Goal: Submit feedback/report problem

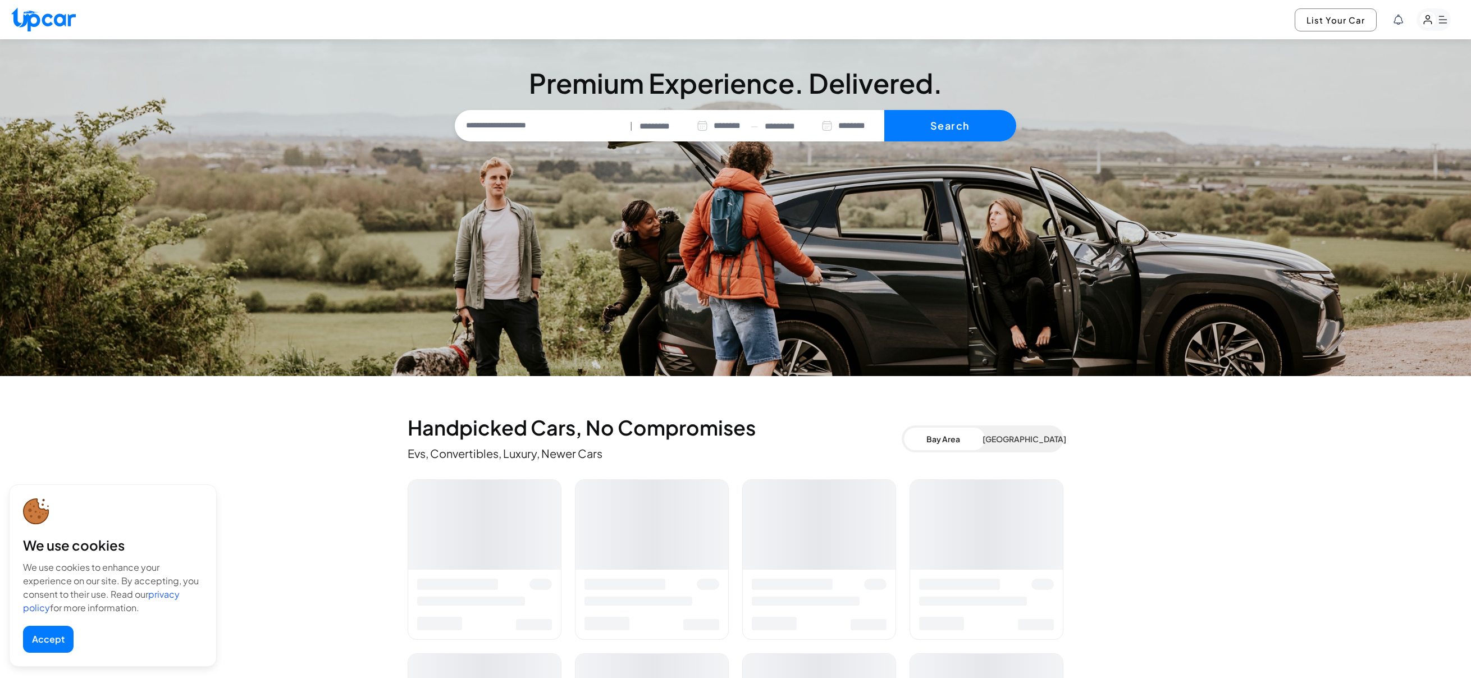
select select "********"
type input "**********"
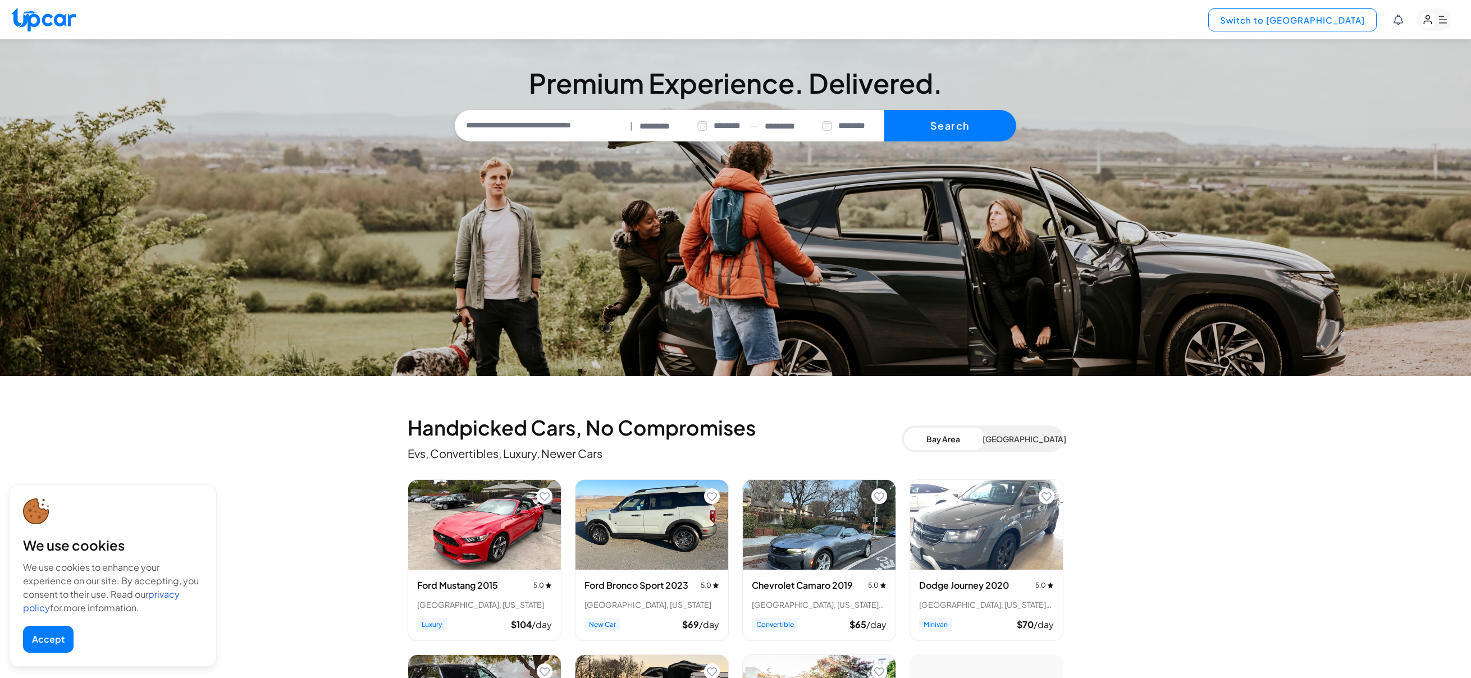
click at [1347, 22] on button "Switch to [GEOGRAPHIC_DATA]" at bounding box center [1292, 19] width 168 height 23
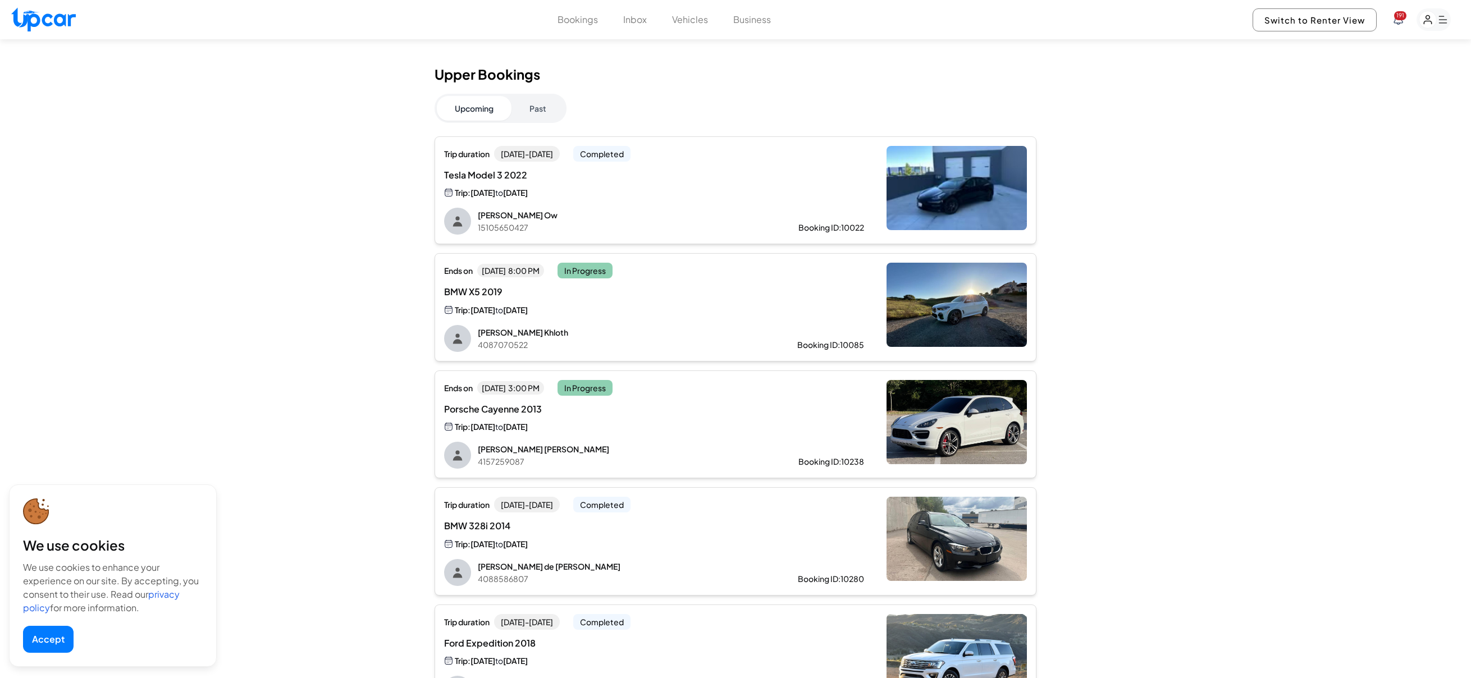
click at [543, 110] on button "Past" at bounding box center [538, 108] width 53 height 25
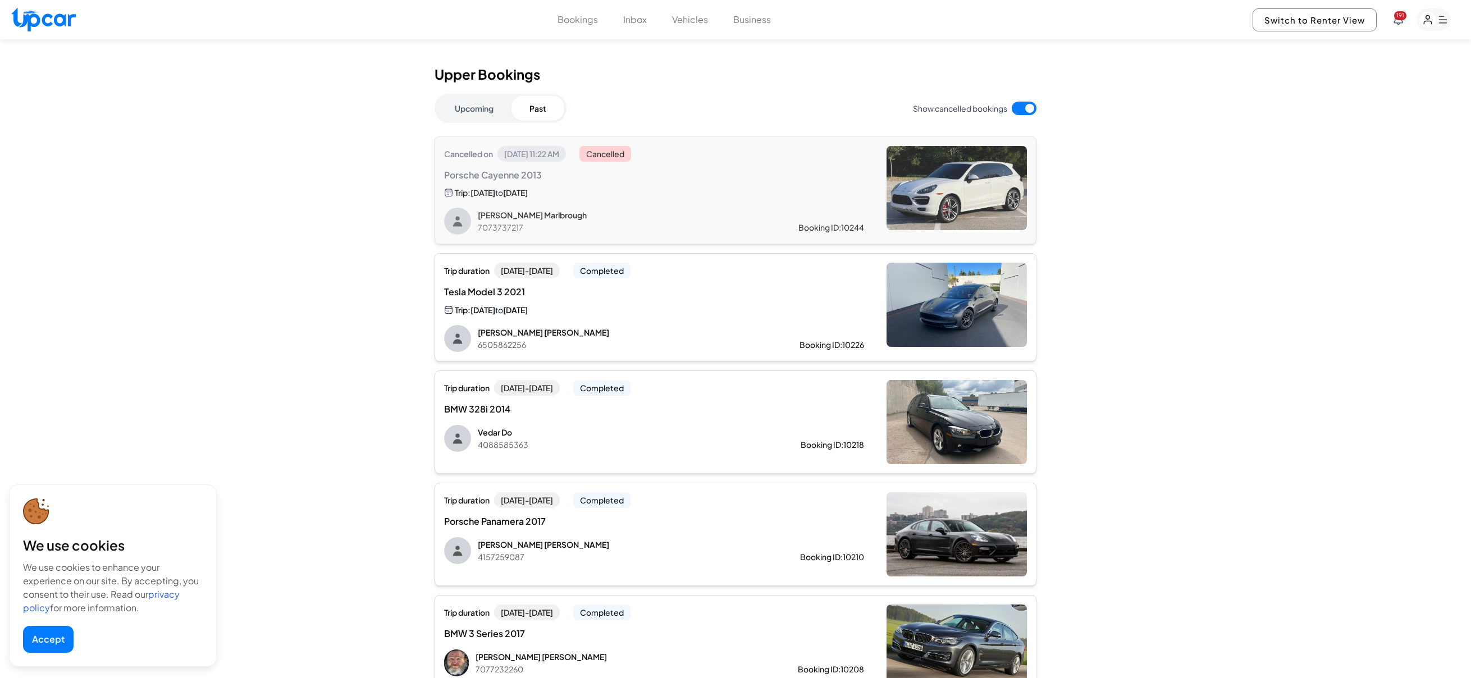
click at [485, 106] on button "Upcoming" at bounding box center [474, 108] width 75 height 25
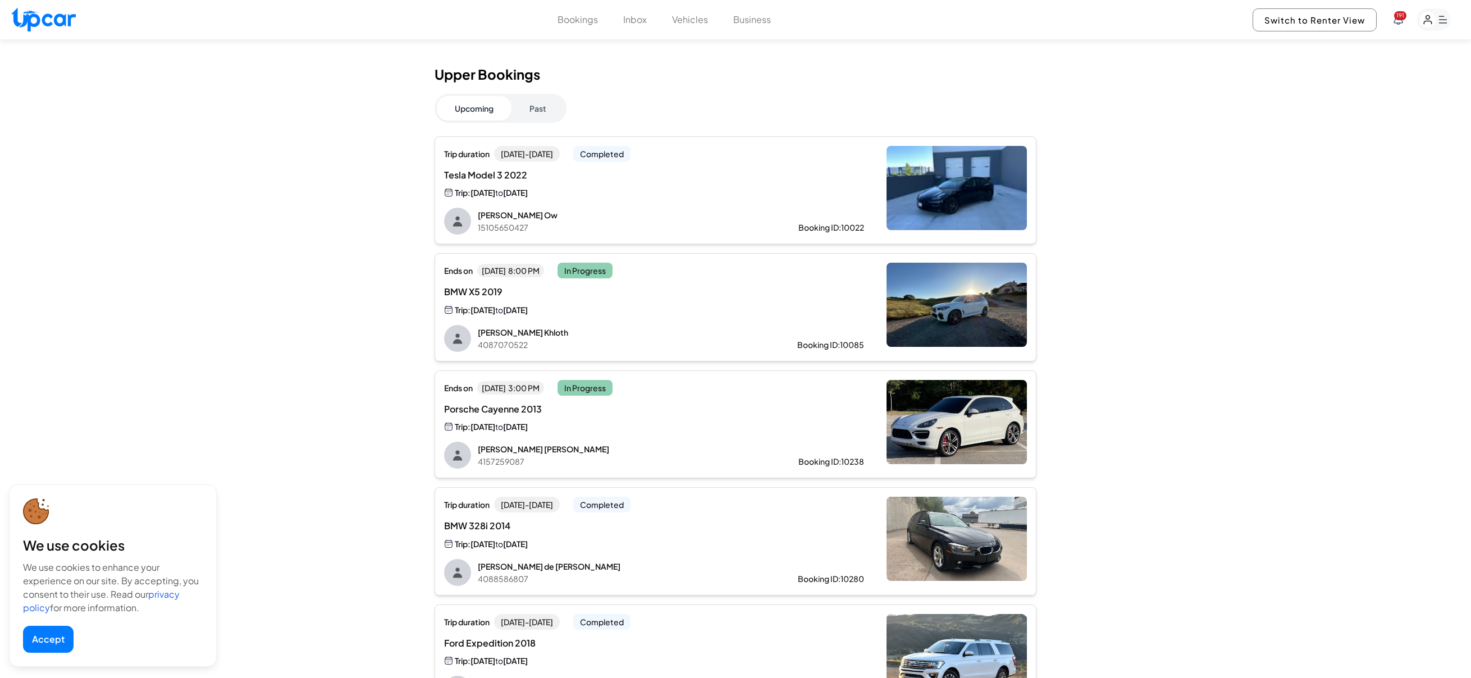
click at [596, 20] on button "Bookings" at bounding box center [578, 19] width 40 height 13
click at [841, 190] on div "Tesla Model 3 2022 Trip: [DATE] to [DATE]" at bounding box center [654, 183] width 420 height 31
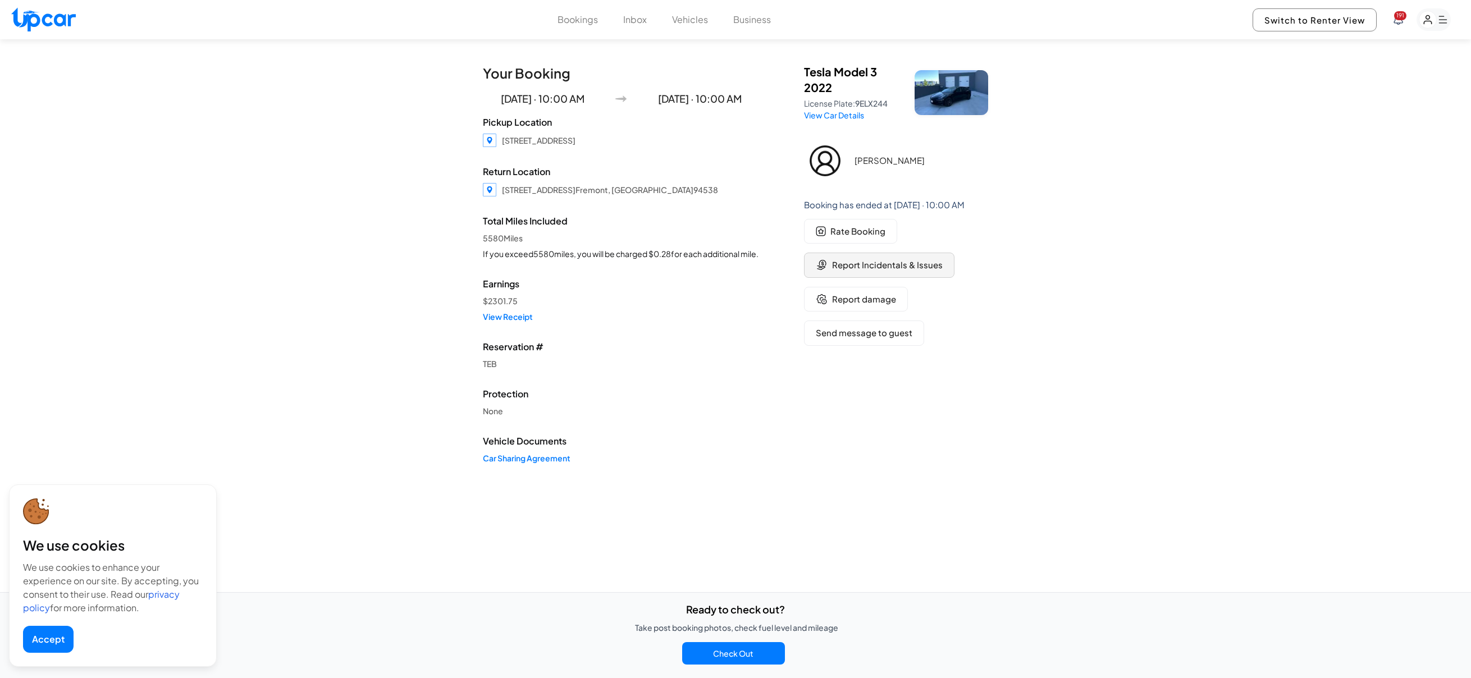
click at [926, 268] on span "Report Incidentals & Issues" at bounding box center [887, 265] width 111 height 13
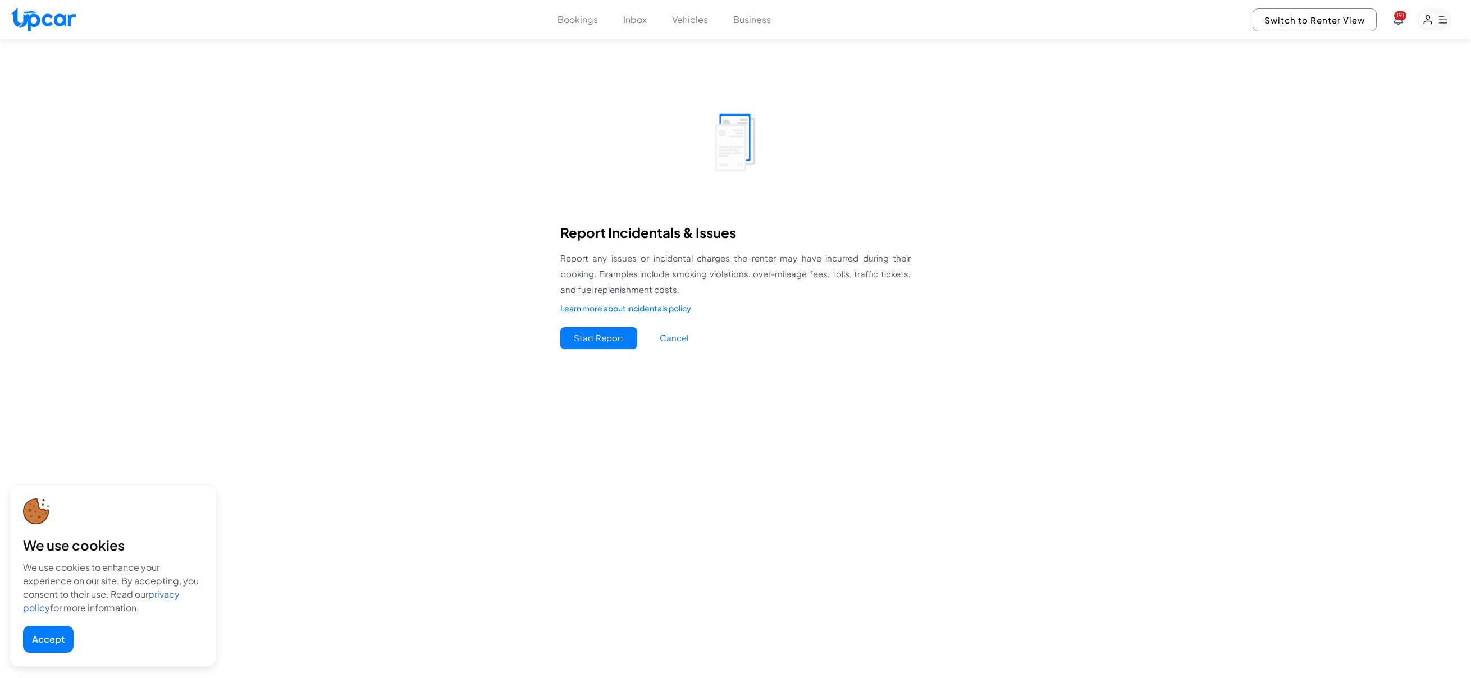
click at [592, 345] on button "Start Report" at bounding box center [598, 338] width 77 height 22
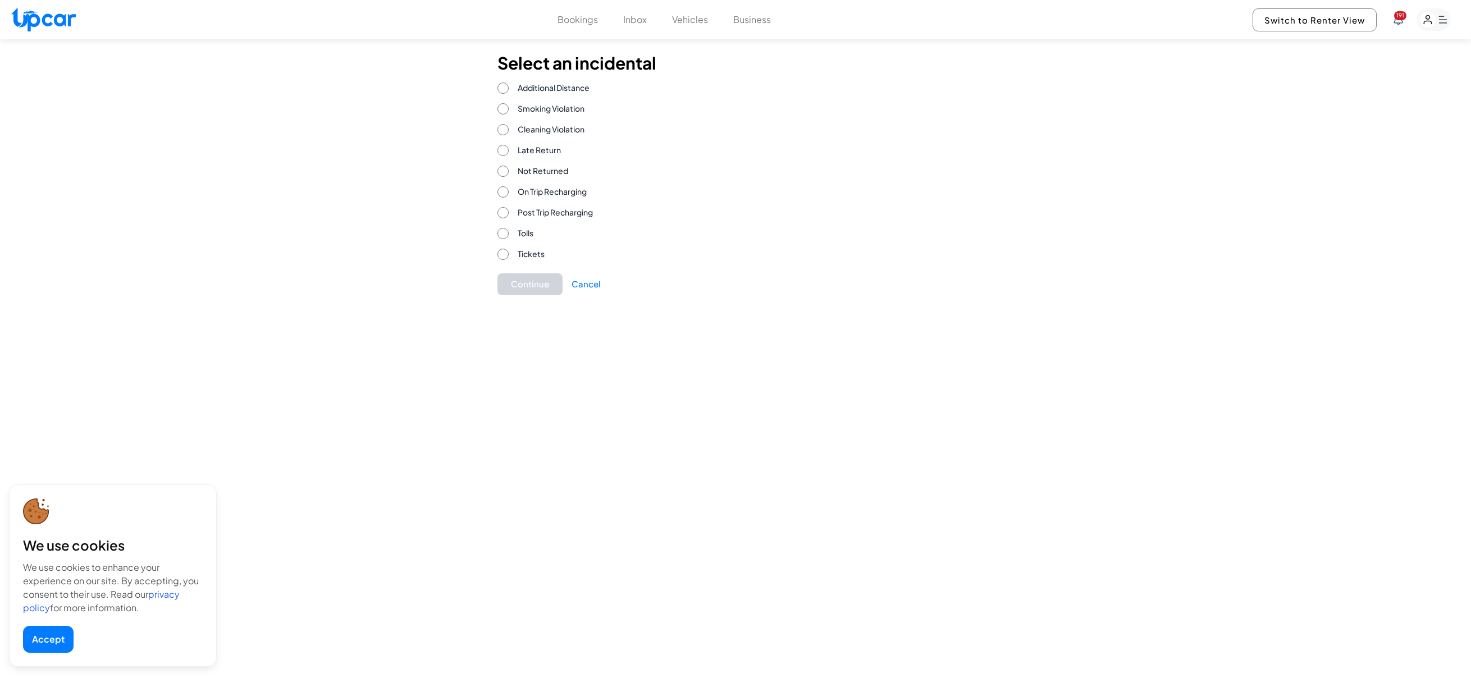
click at [564, 192] on span "On Trip Recharging" at bounding box center [552, 192] width 69 height 12
click at [527, 288] on button "Continue" at bounding box center [530, 284] width 65 height 22
